Goal: Navigation & Orientation: Find specific page/section

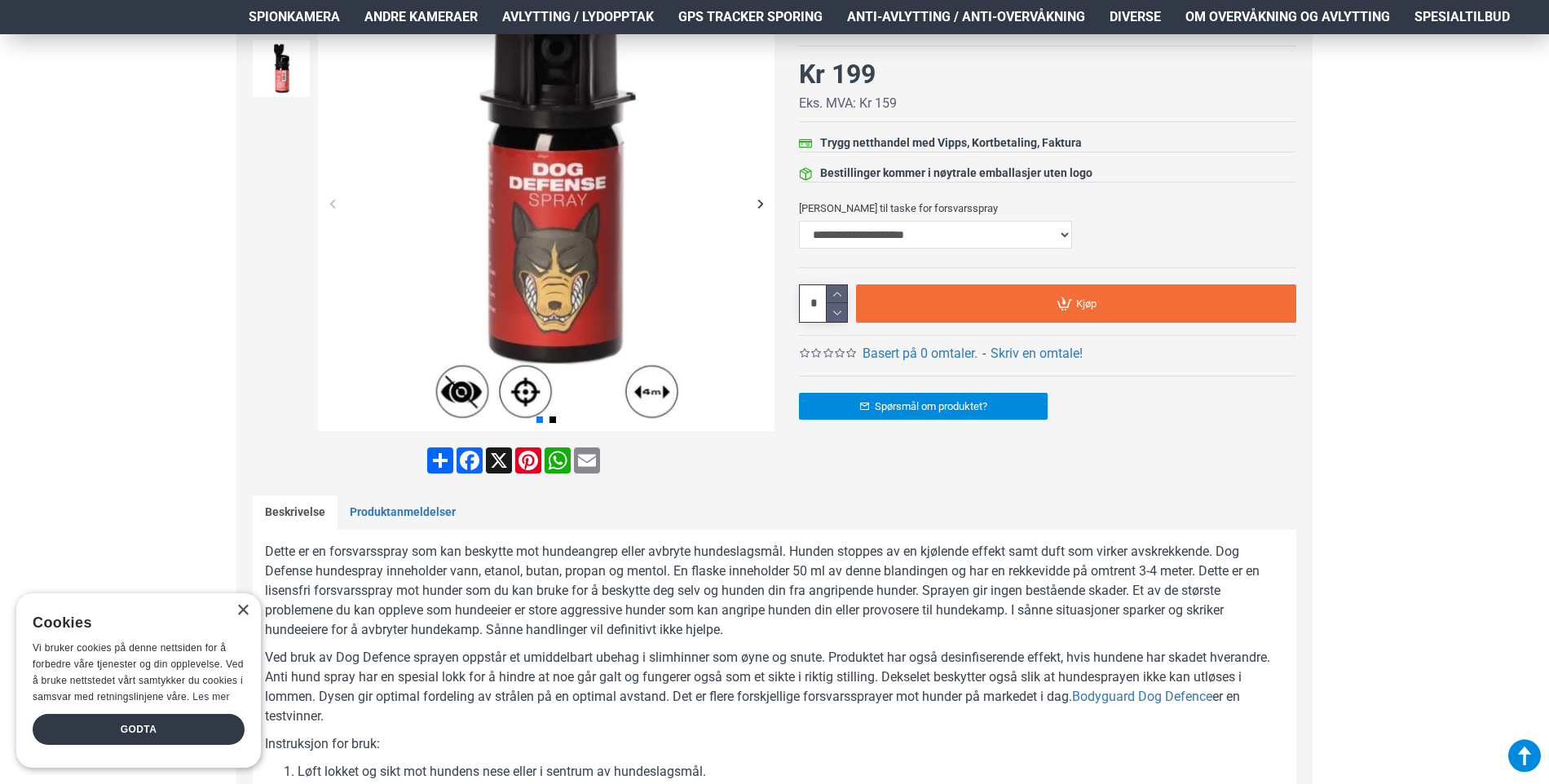
scroll to position [571, 0]
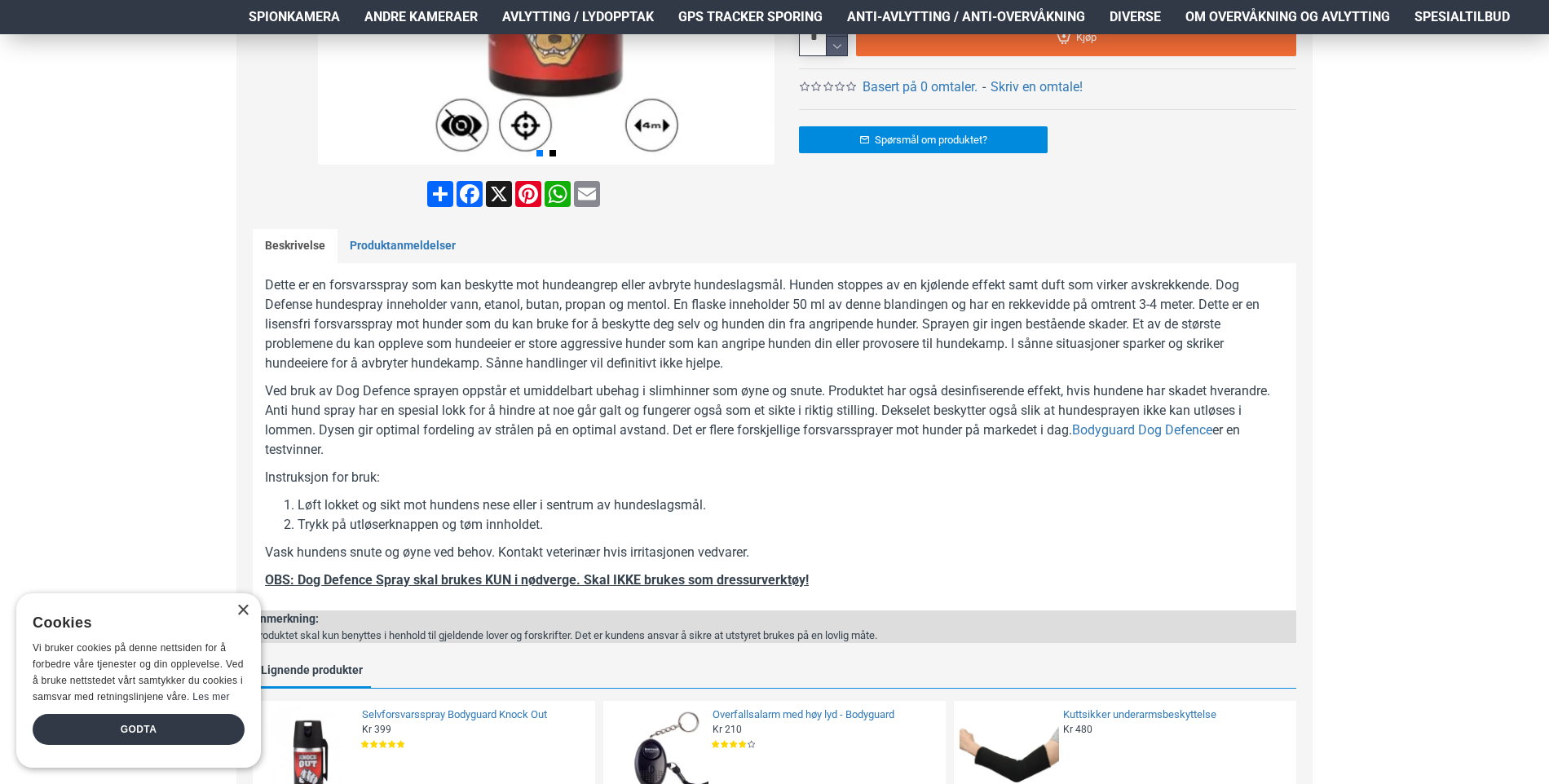
click at [52, 439] on div "Hjem Frakt 940 99 099 Logg Inn Registrere Konto Handlevogn 0 0 produkt(er) - Kr…" at bounding box center [774, 467] width 1549 height 2007
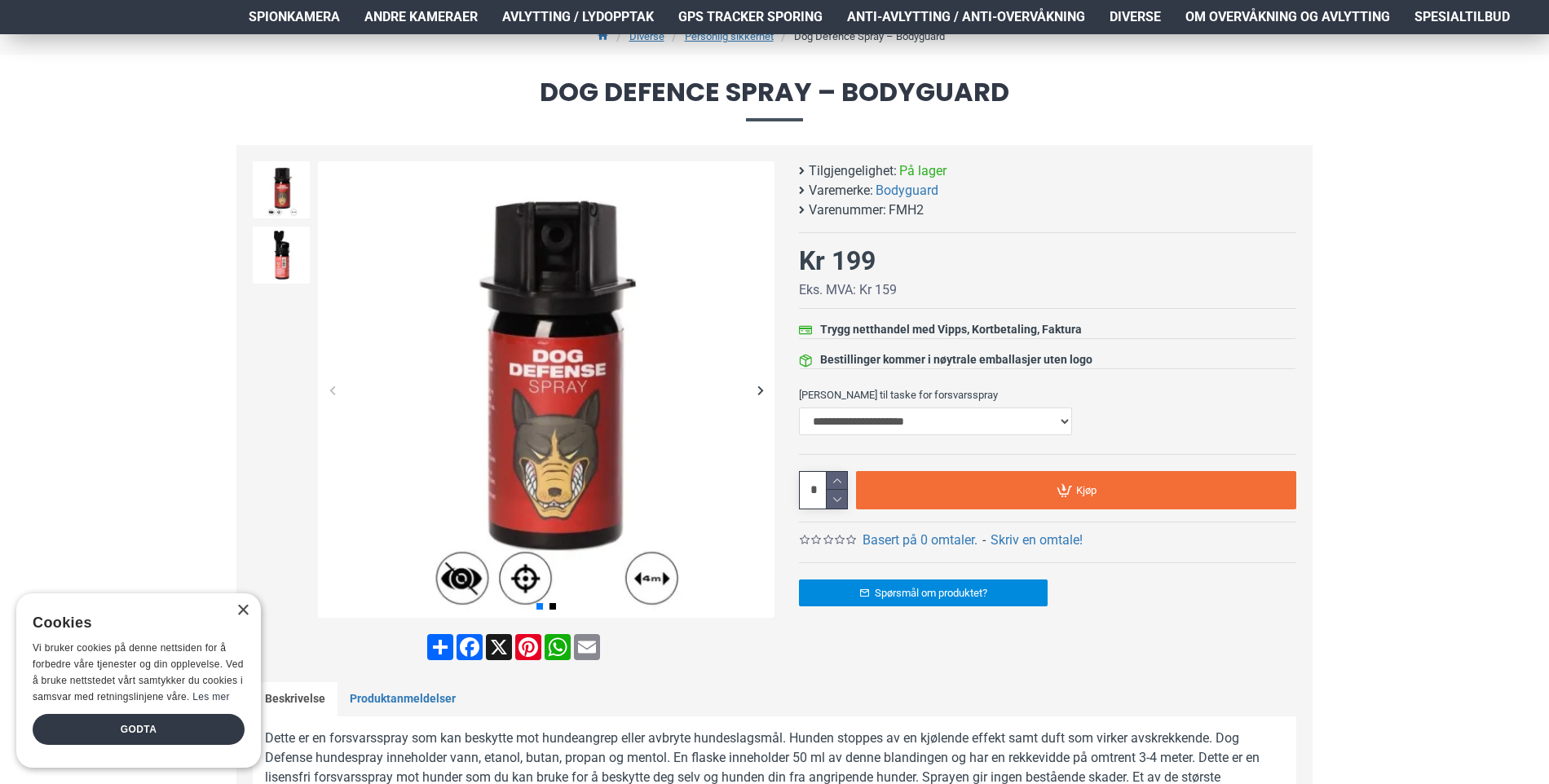
scroll to position [0, 0]
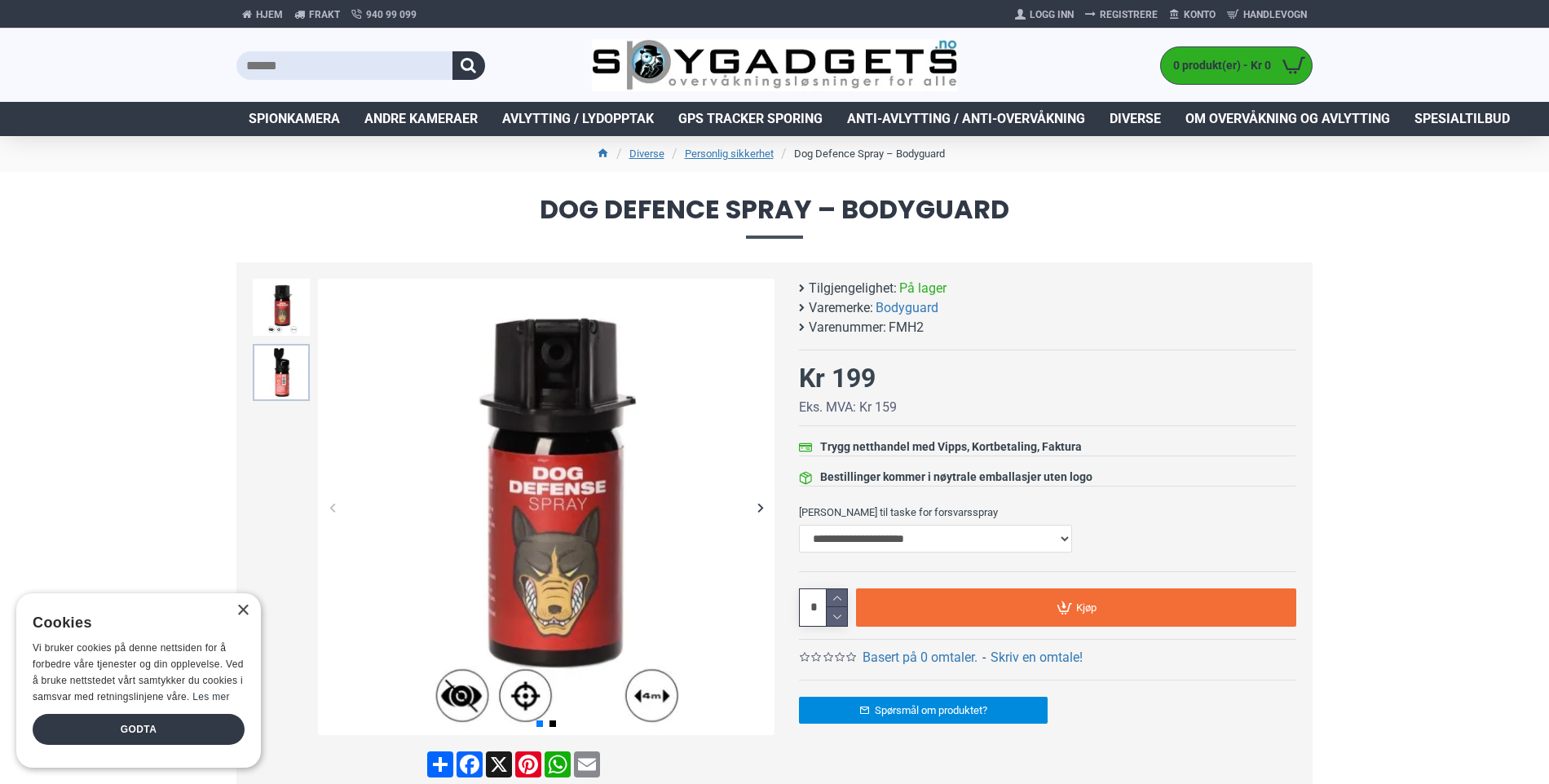
click at [294, 352] on img at bounding box center [280, 372] width 57 height 57
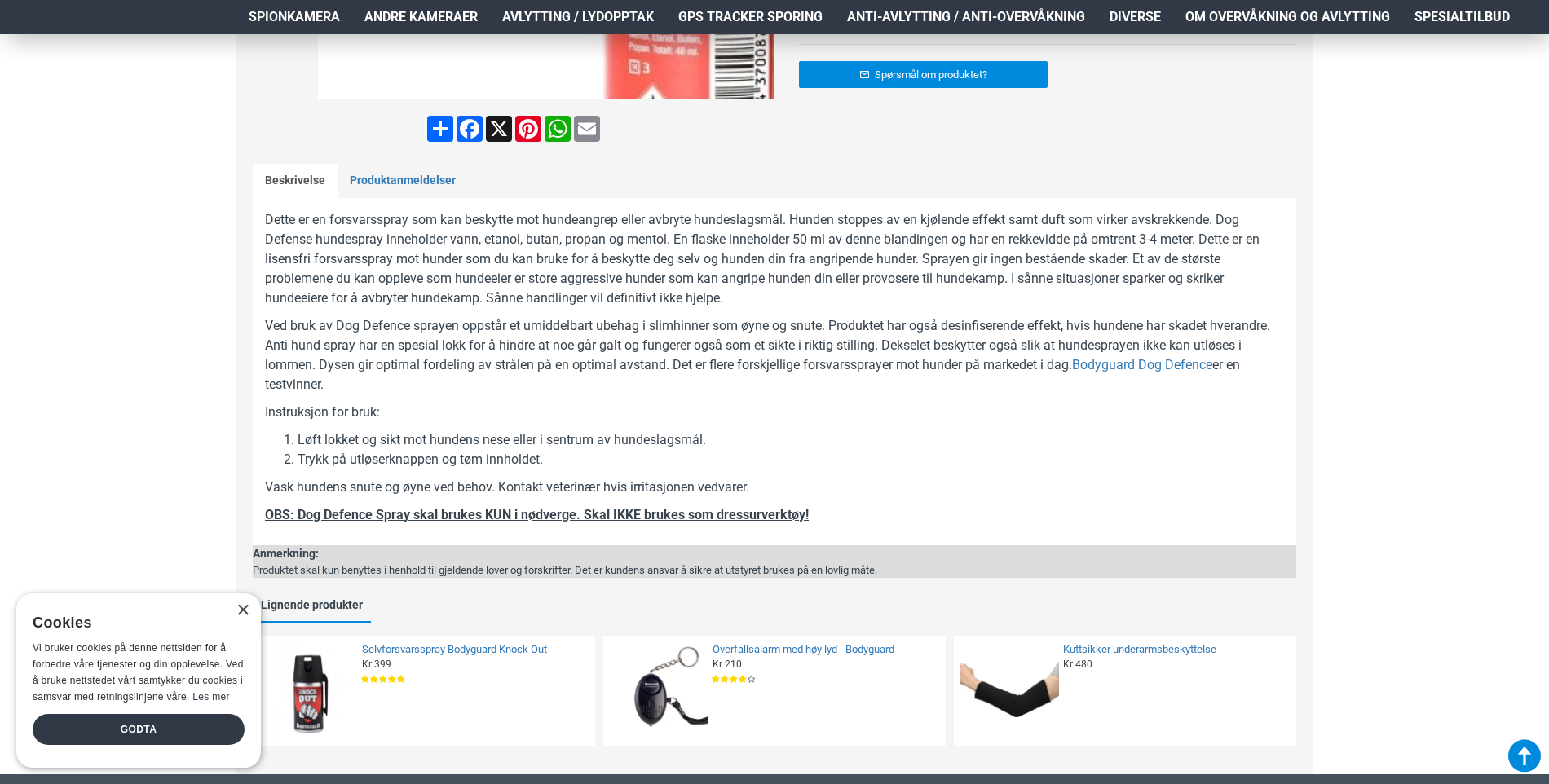
scroll to position [326, 0]
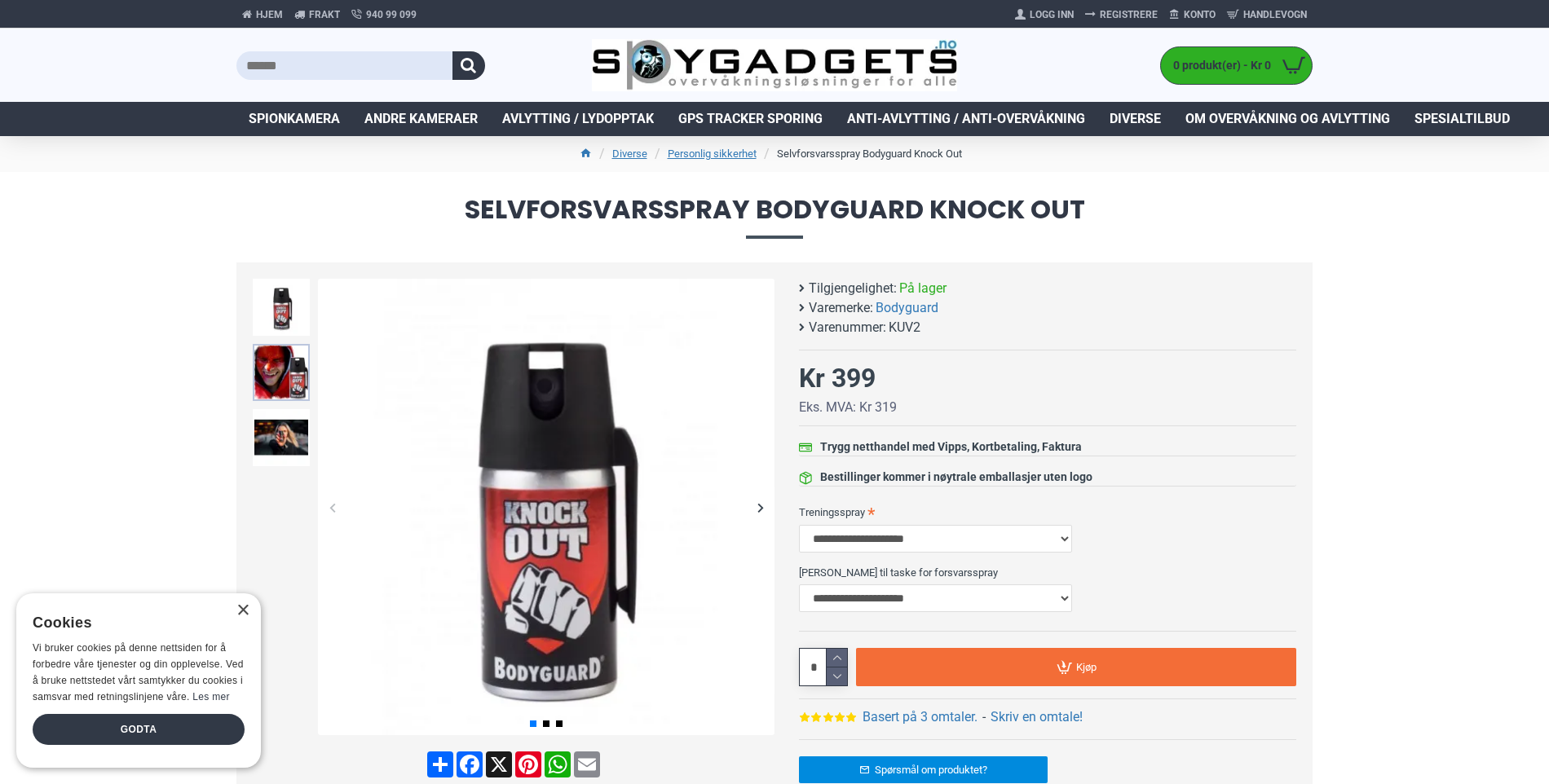
click at [278, 371] on img at bounding box center [280, 372] width 57 height 57
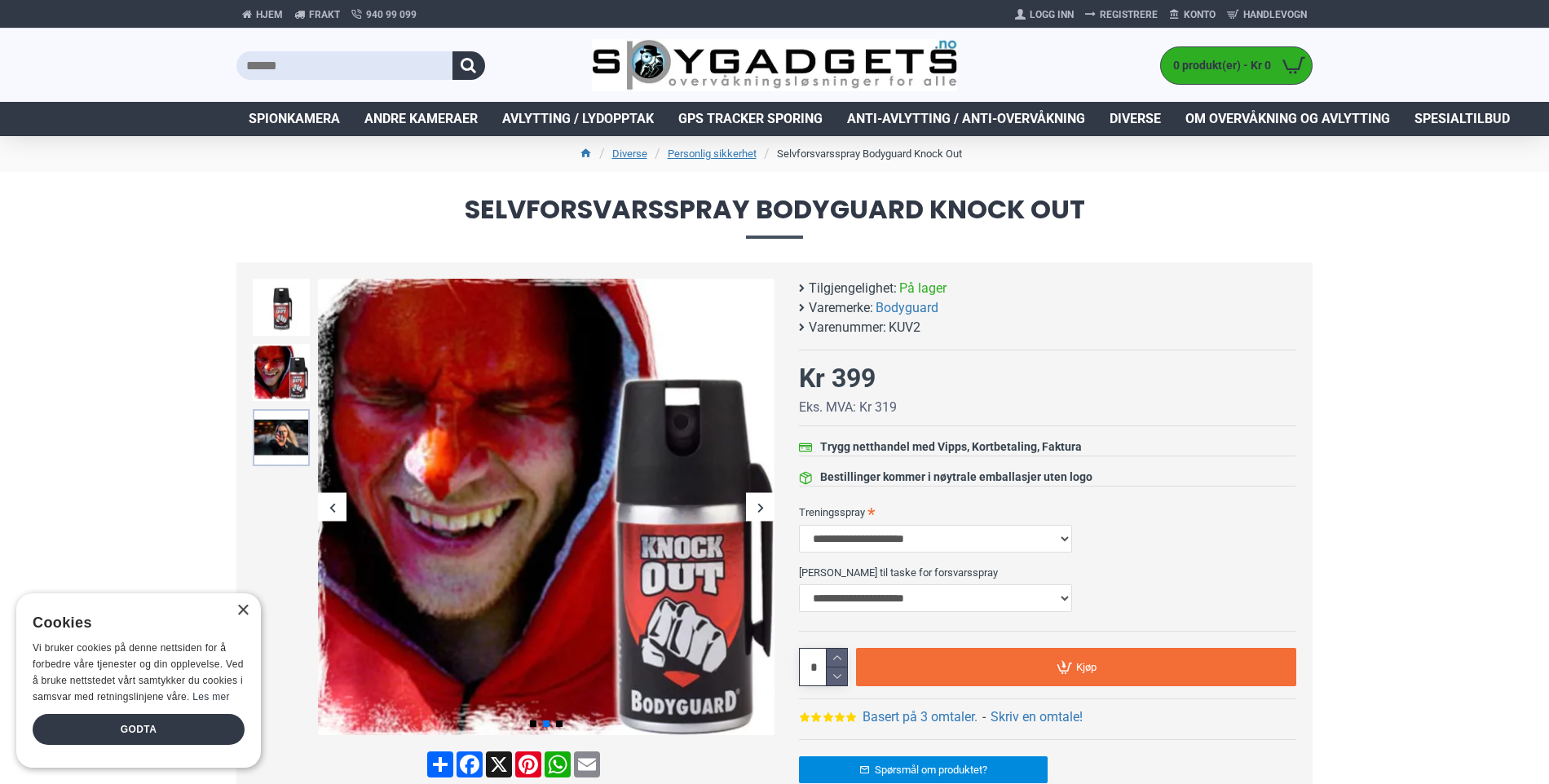
click at [286, 438] on img at bounding box center [280, 438] width 57 height 57
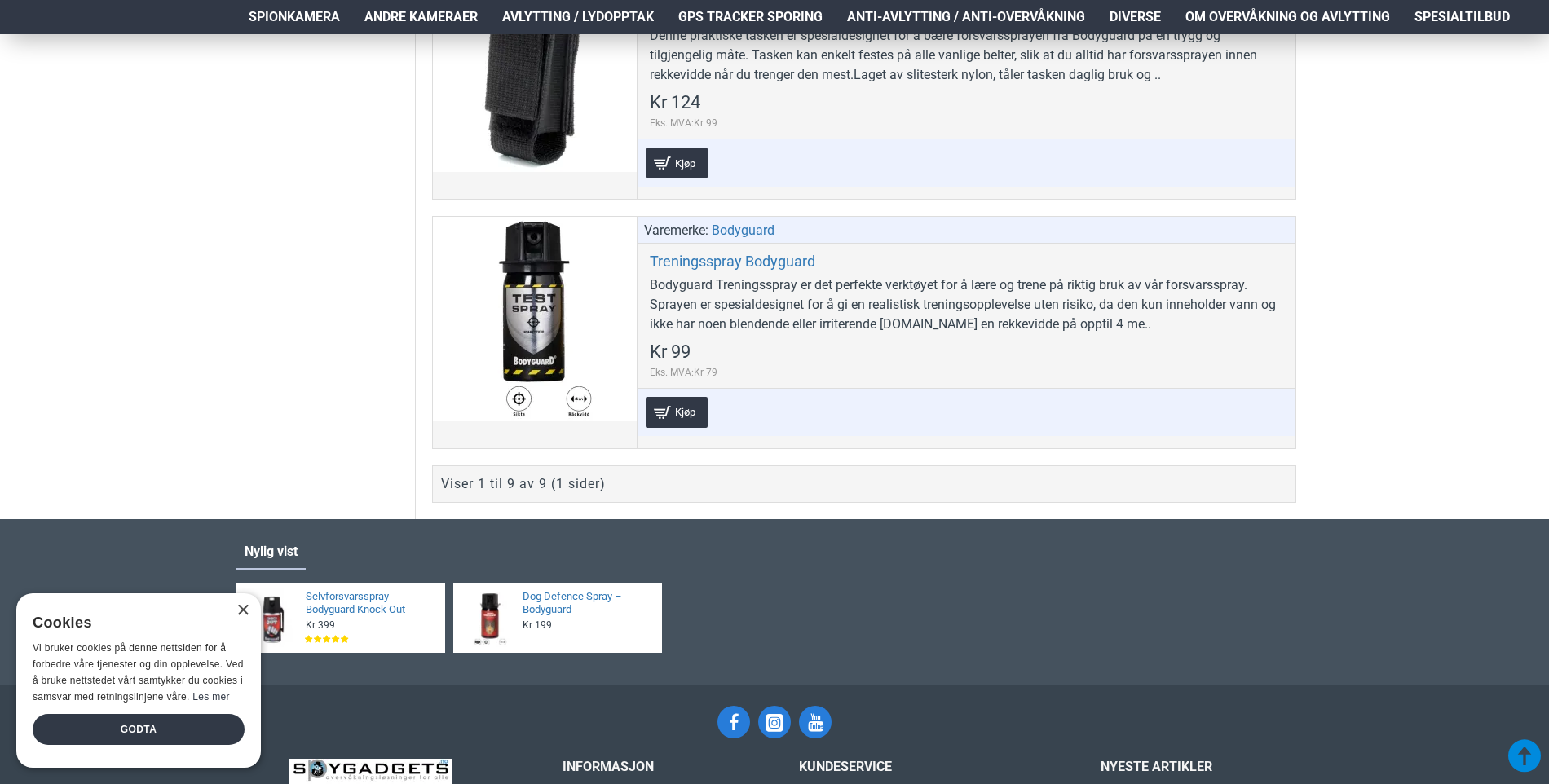
scroll to position [2120, 0]
